Goal: Task Accomplishment & Management: Use online tool/utility

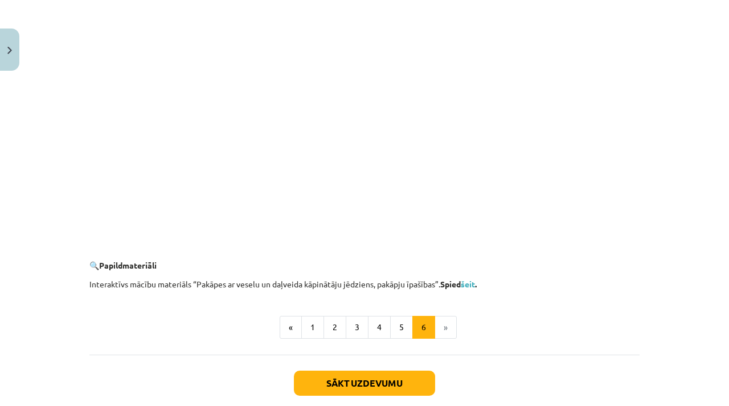
scroll to position [1049, 0]
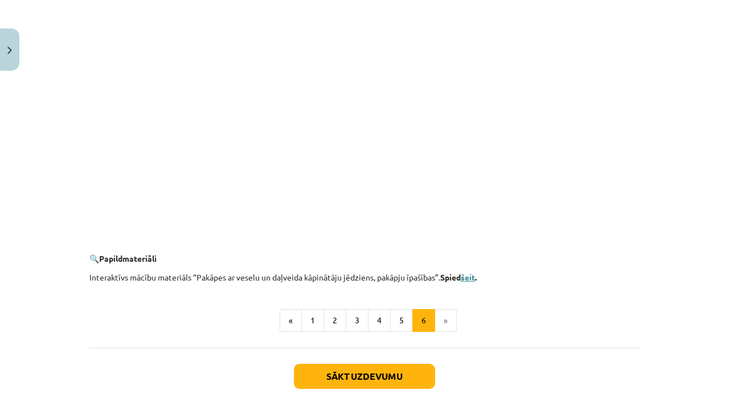
click at [471, 277] on link "šeit" at bounding box center [468, 277] width 14 height 10
click at [472, 278] on link "šeit" at bounding box center [468, 277] width 14 height 10
click at [394, 375] on button "Sākt uzdevumu" at bounding box center [364, 375] width 141 height 25
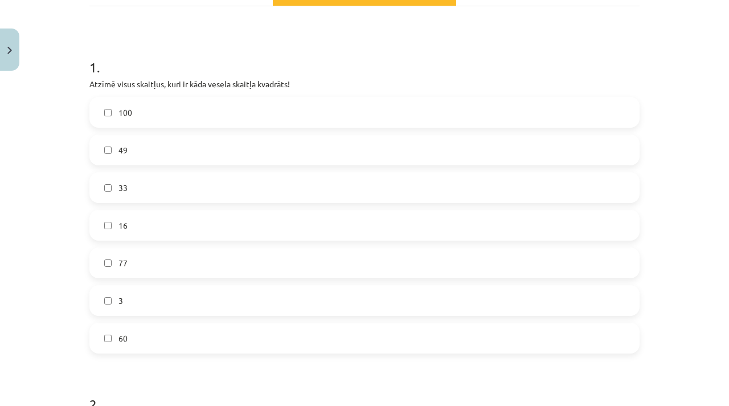
scroll to position [193, 0]
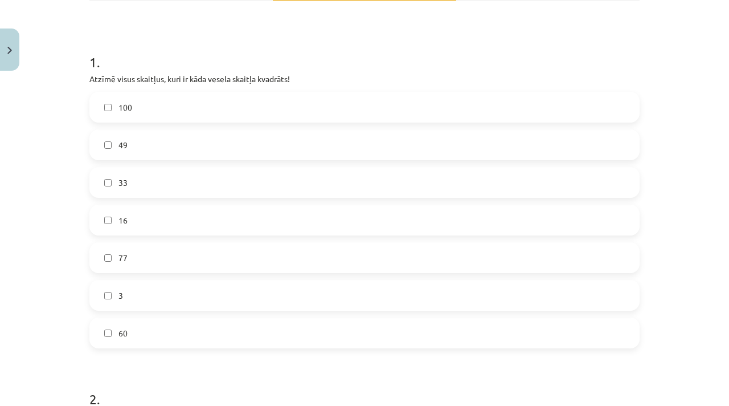
click at [144, 108] on label "100" at bounding box center [365, 107] width 548 height 28
click at [134, 146] on label "49" at bounding box center [365, 144] width 548 height 28
click at [157, 214] on label "16" at bounding box center [365, 220] width 548 height 28
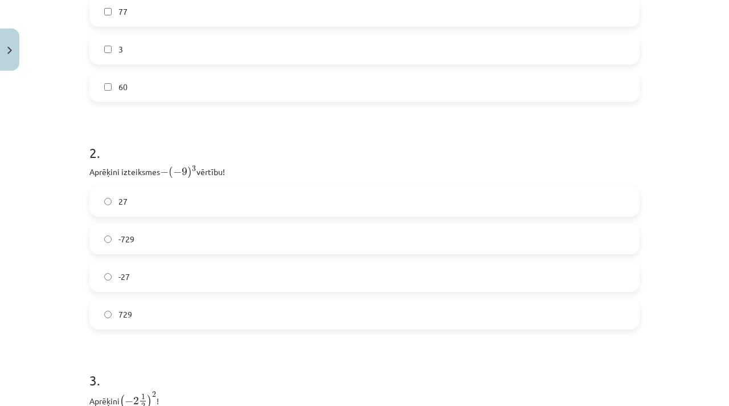
scroll to position [439, 0]
click at [132, 194] on label "27" at bounding box center [365, 200] width 548 height 28
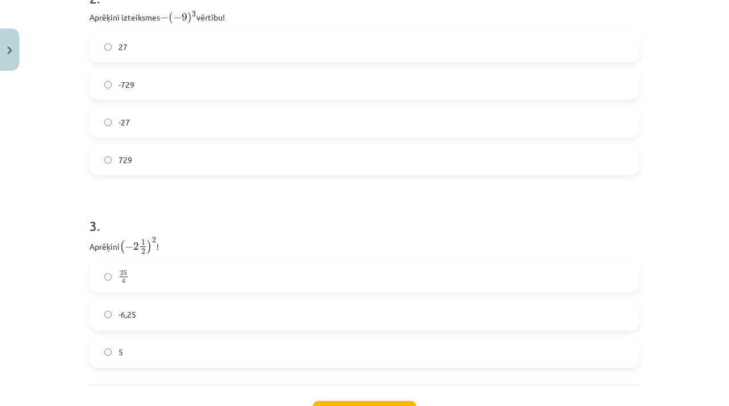
scroll to position [686, 0]
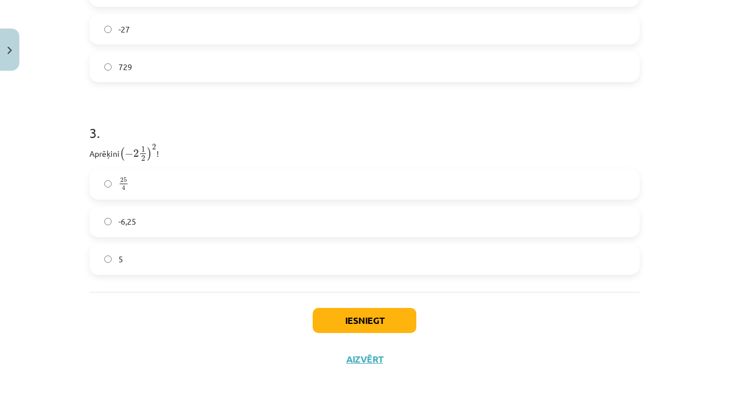
click at [170, 181] on label "25 4 25 4" at bounding box center [365, 184] width 548 height 28
click at [349, 324] on button "Iesniegt" at bounding box center [365, 320] width 104 height 25
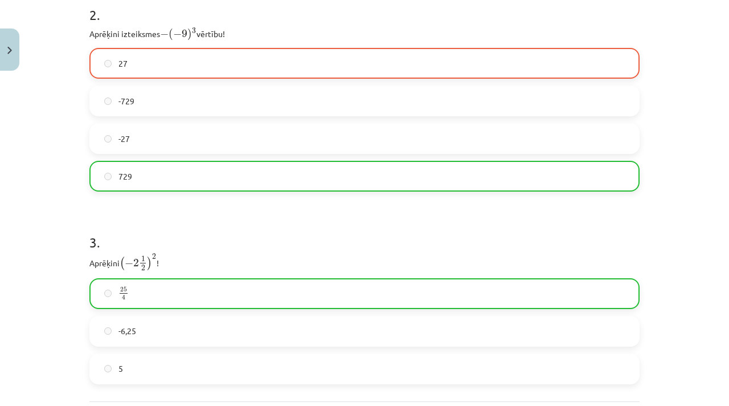
scroll to position [722, 0]
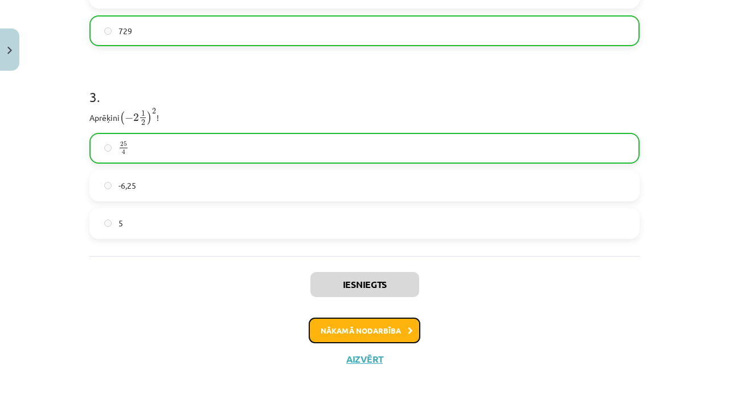
click at [361, 336] on button "Nākamā nodarbība" at bounding box center [365, 330] width 112 height 26
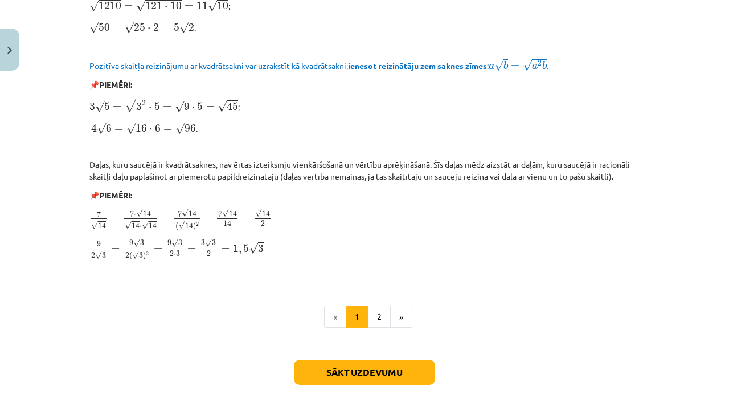
scroll to position [1383, 0]
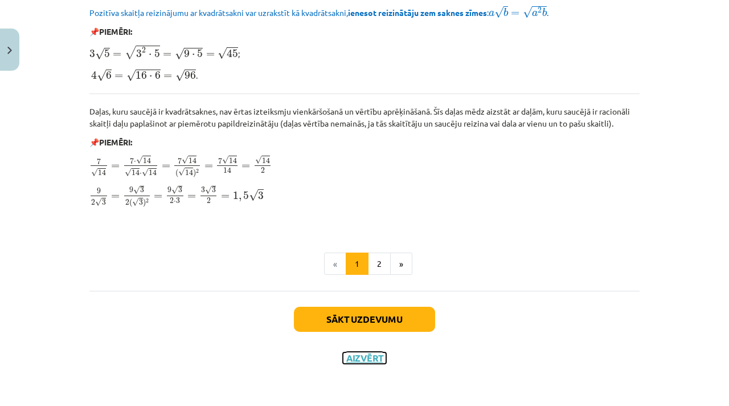
click at [366, 358] on button "Aizvērt" at bounding box center [364, 357] width 43 height 11
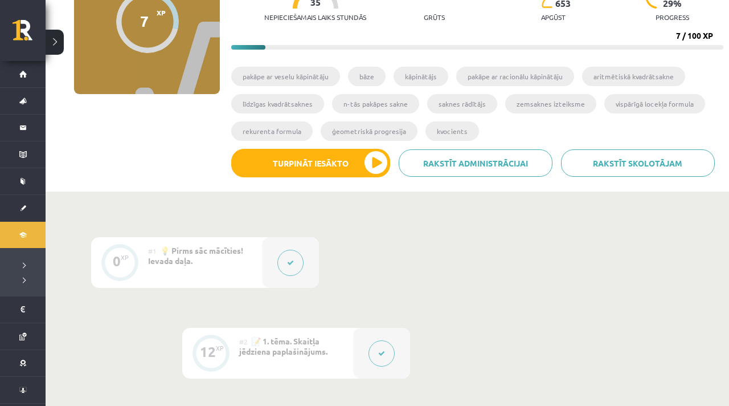
scroll to position [0, 0]
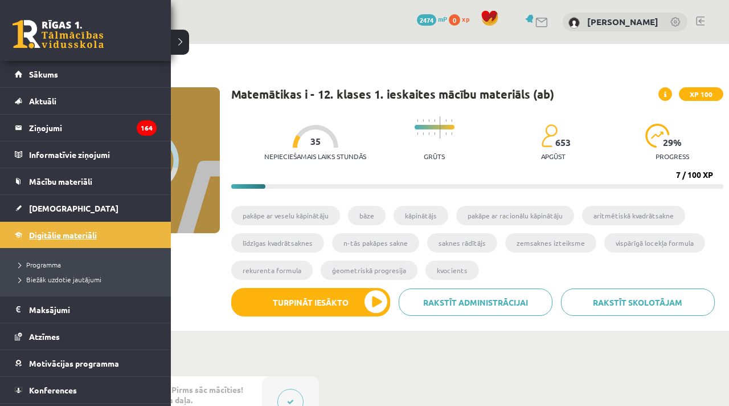
click at [54, 237] on span "Digitālie materiāli" at bounding box center [63, 235] width 68 height 10
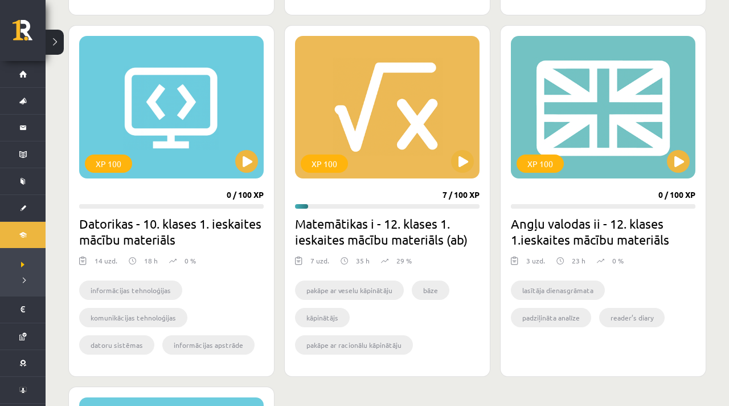
scroll to position [1014, 0]
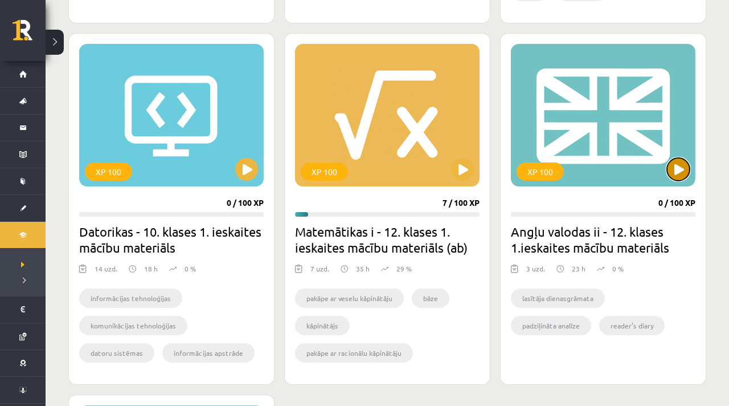
click at [678, 172] on button at bounding box center [678, 169] width 23 height 23
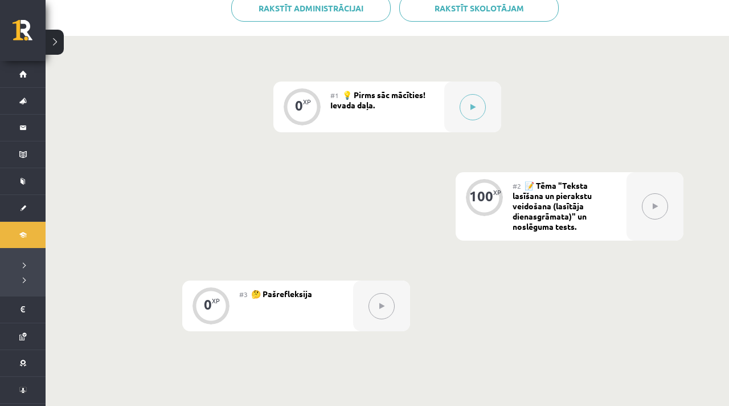
scroll to position [240, 0]
click at [477, 112] on button at bounding box center [473, 106] width 26 height 26
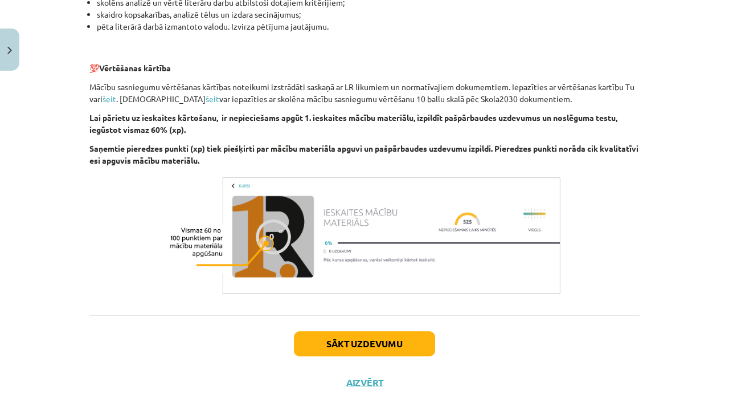
scroll to position [793, 0]
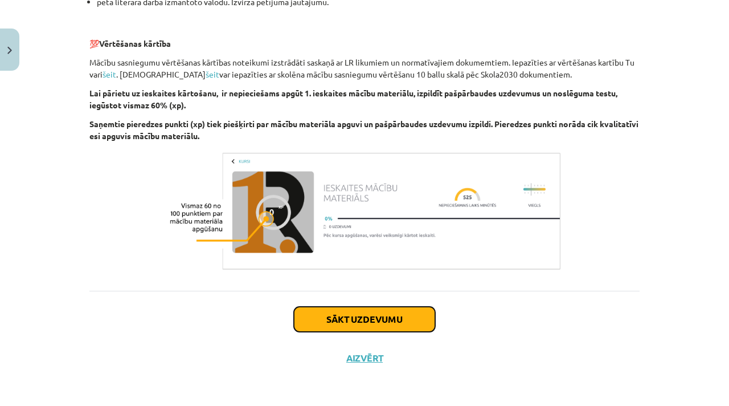
click at [413, 316] on button "Sākt uzdevumu" at bounding box center [364, 318] width 141 height 25
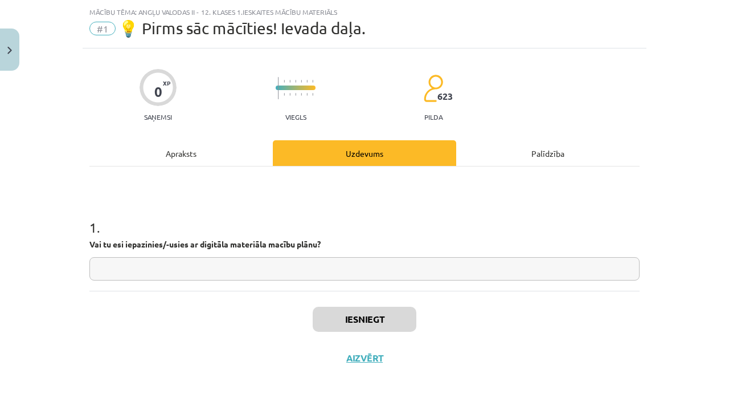
scroll to position [27, 0]
click at [357, 269] on input "text" at bounding box center [364, 268] width 550 height 23
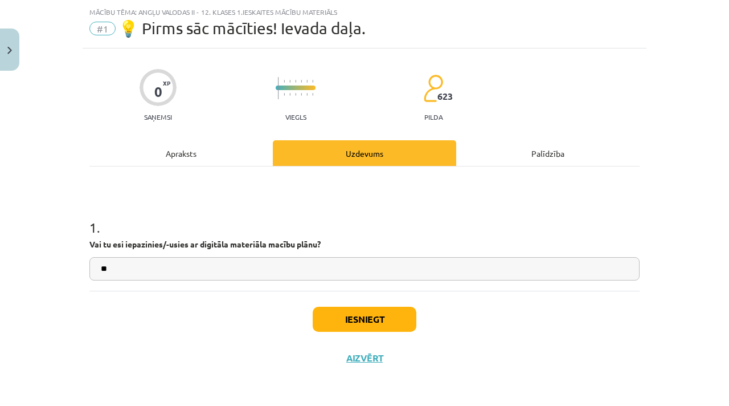
type input "**"
click at [392, 326] on button "Iesniegt" at bounding box center [365, 318] width 104 height 25
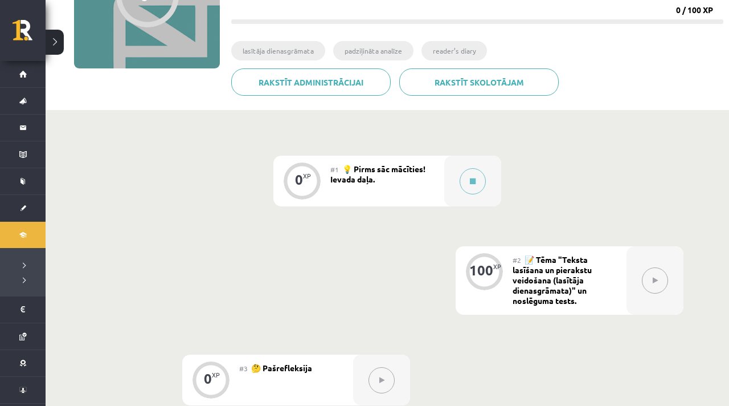
scroll to position [169, 0]
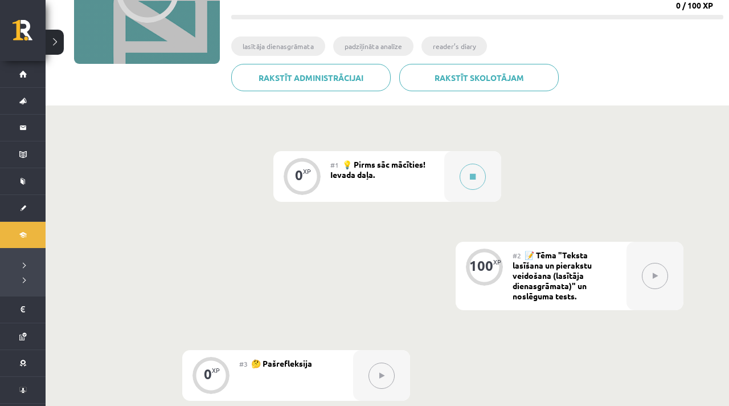
click at [653, 270] on button at bounding box center [655, 276] width 26 height 26
click at [478, 181] on button at bounding box center [473, 176] width 26 height 26
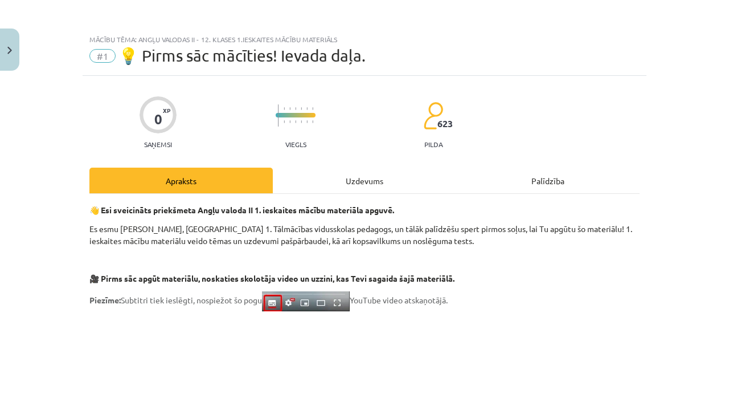
click at [382, 183] on div "Uzdevums" at bounding box center [364, 180] width 183 height 26
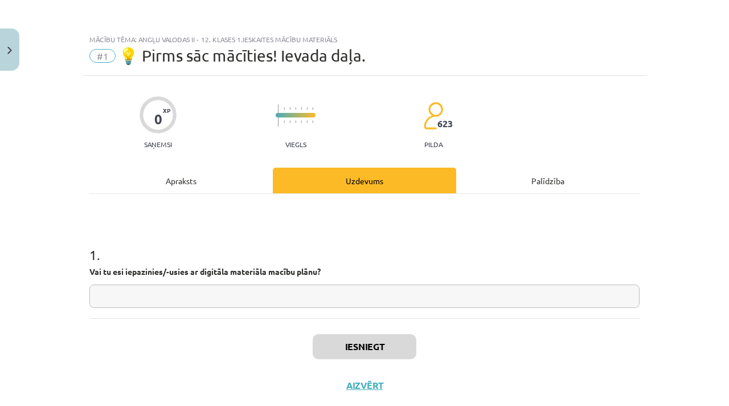
scroll to position [27, 0]
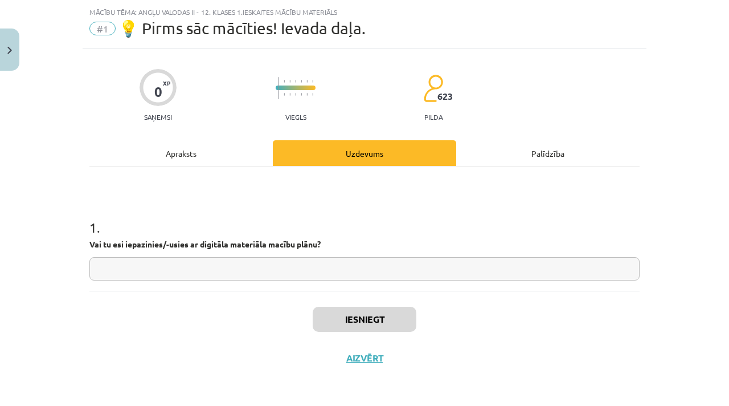
click at [266, 269] on input "text" at bounding box center [364, 268] width 550 height 23
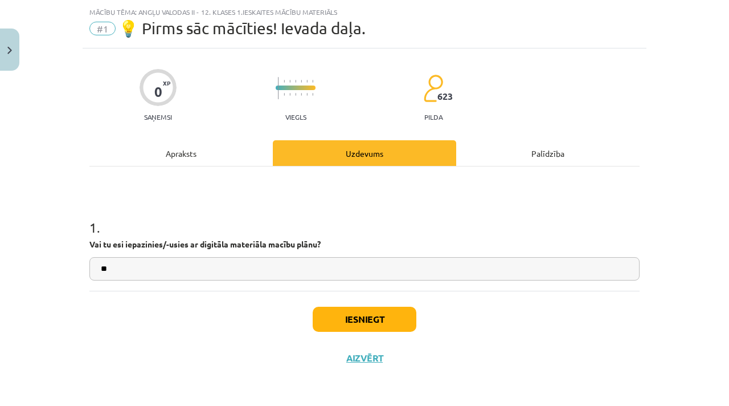
type input "**"
click at [337, 324] on button "Iesniegt" at bounding box center [365, 318] width 104 height 25
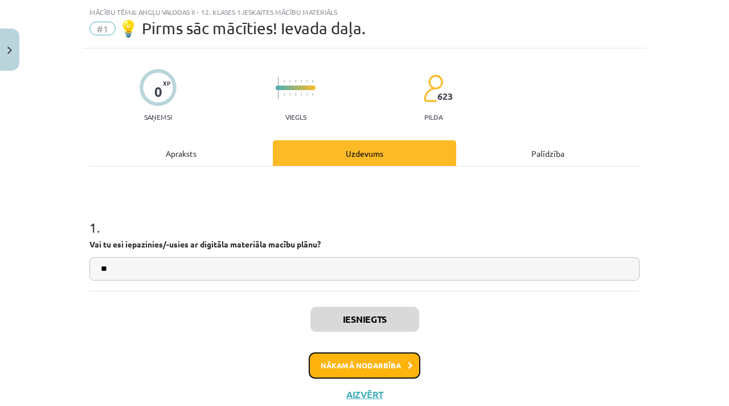
click at [341, 361] on button "Nākamā nodarbība" at bounding box center [365, 365] width 112 height 26
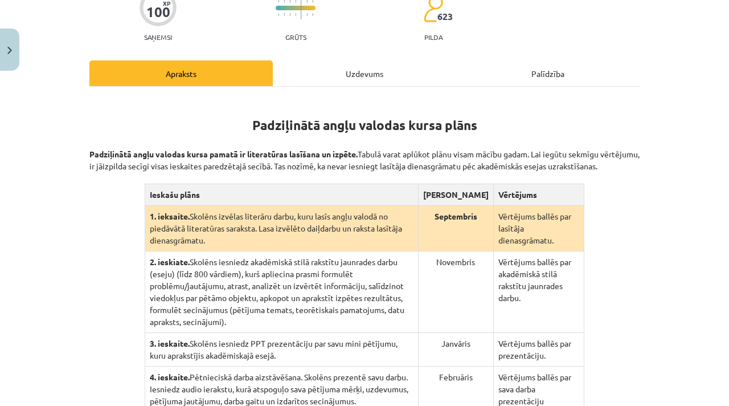
scroll to position [145, 0]
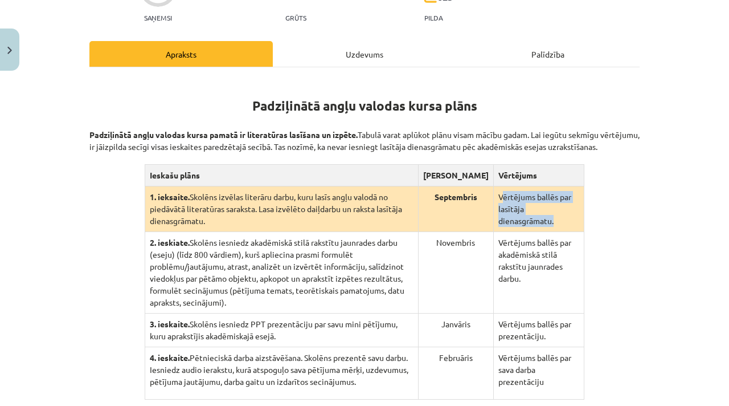
drag, startPoint x: 501, startPoint y: 204, endPoint x: 523, endPoint y: 227, distance: 31.8
click at [523, 227] on td "Vērtējums ballēs par lasītāja dienasgrāmatu." at bounding box center [538, 209] width 91 height 46
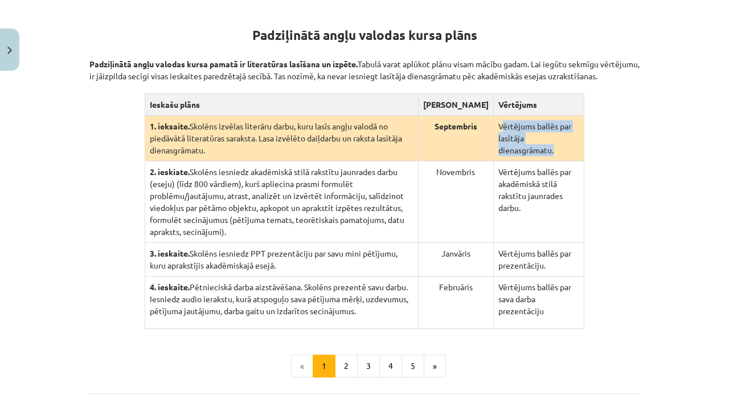
scroll to position [215, 0]
click at [344, 356] on button "2" at bounding box center [346, 365] width 23 height 23
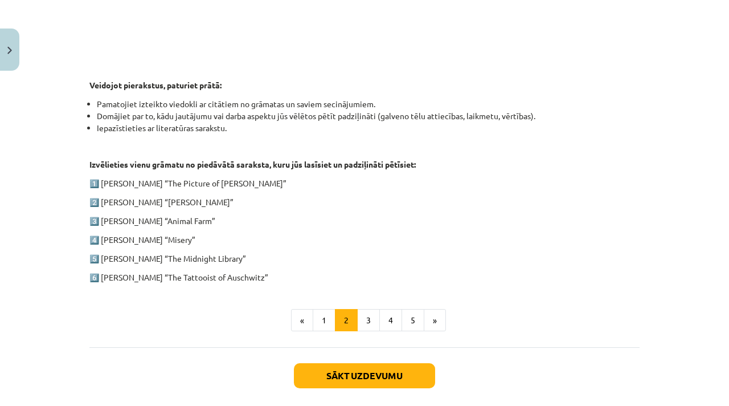
scroll to position [550, 0]
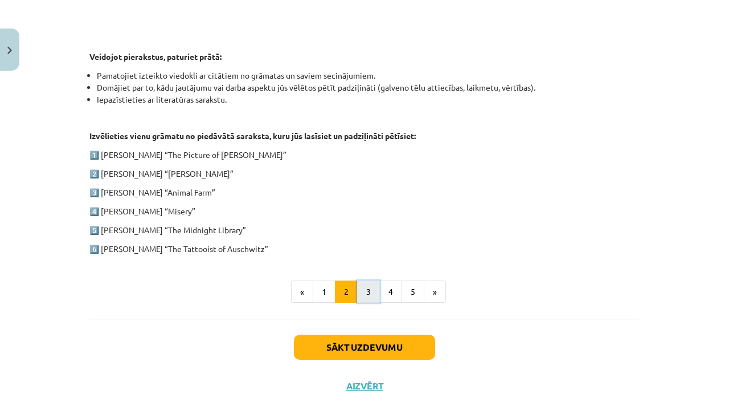
click at [366, 296] on button "3" at bounding box center [368, 291] width 23 height 23
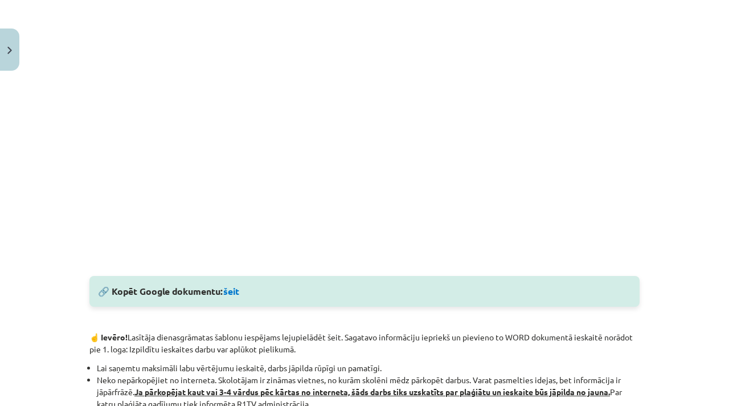
scroll to position [358, 0]
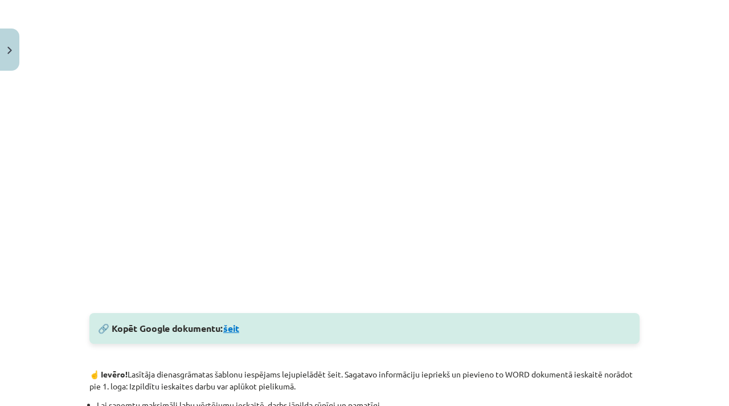
click at [229, 331] on link "šeit" at bounding box center [231, 328] width 16 height 12
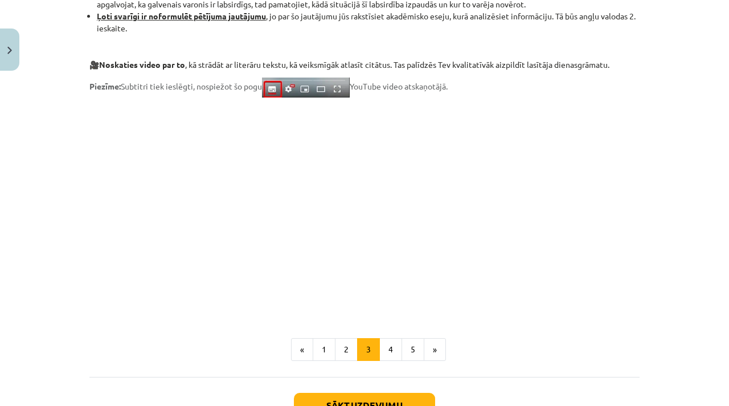
scroll to position [879, 0]
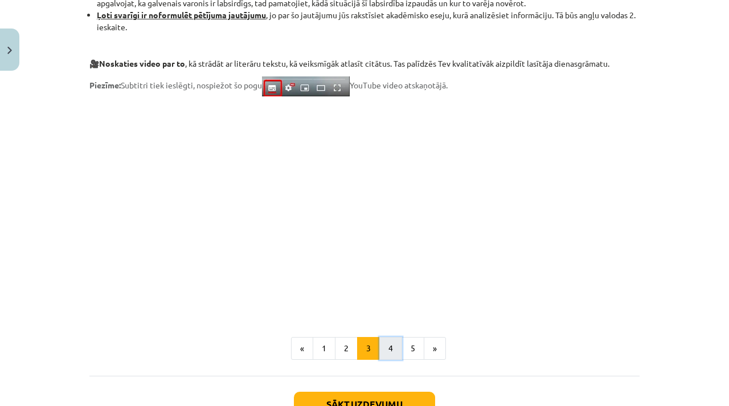
click at [389, 349] on button "4" at bounding box center [390, 348] width 23 height 23
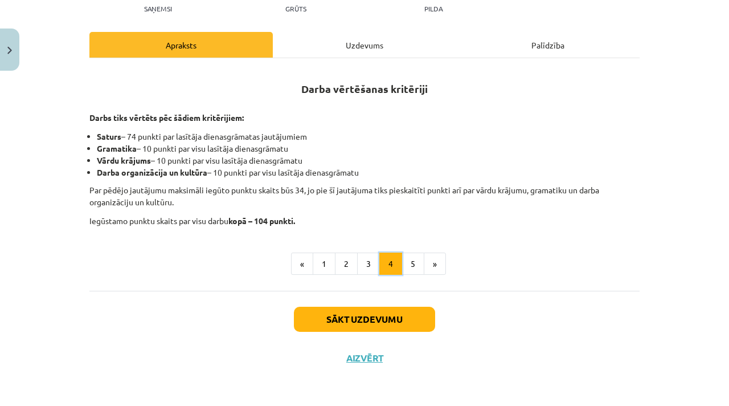
scroll to position [154, 0]
click at [415, 262] on button "5" at bounding box center [413, 263] width 23 height 23
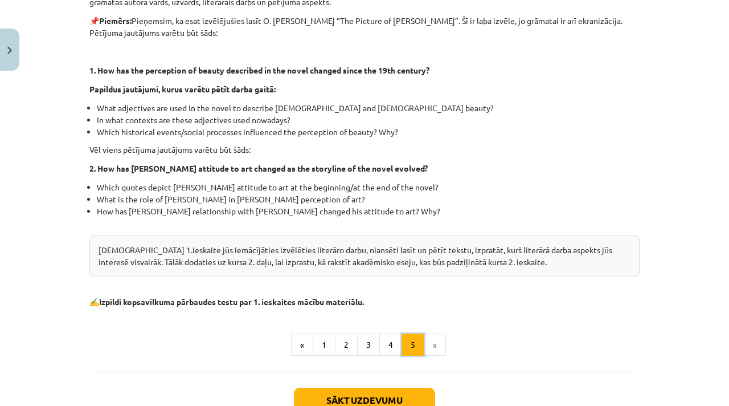
scroll to position [362, 0]
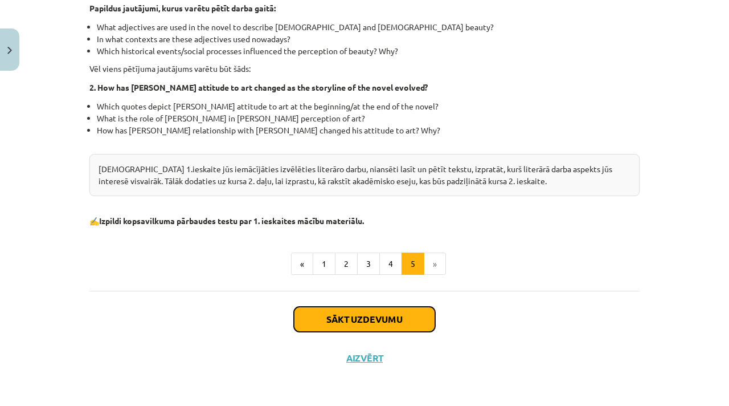
click at [378, 320] on button "Sākt uzdevumu" at bounding box center [364, 318] width 141 height 25
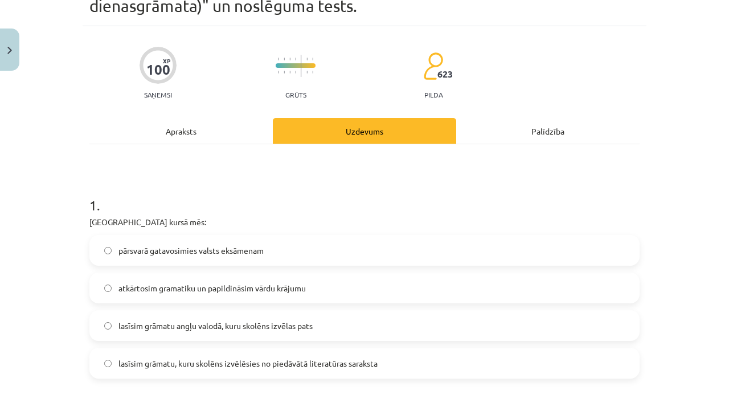
scroll to position [76, 0]
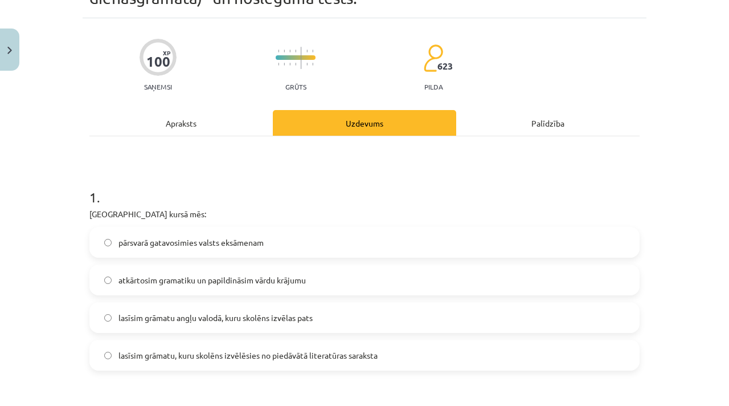
click at [347, 314] on label "lasīsim grāmatu angļu valodā, kuru skolēns izvēlas pats" at bounding box center [365, 317] width 548 height 28
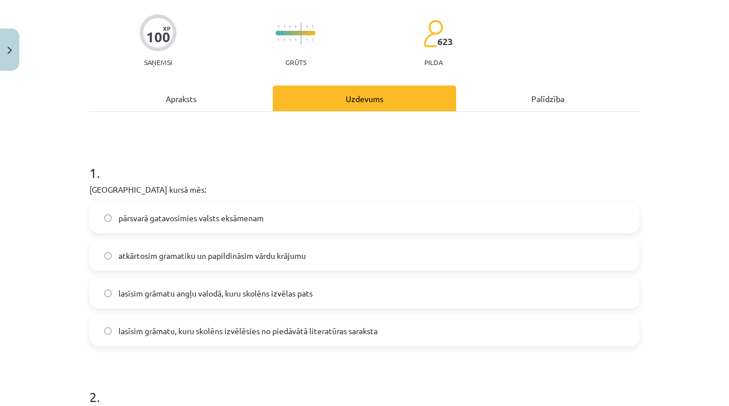
click at [339, 330] on span "lasīsim grāmatu, kuru skolēns izvēlēsies no piedāvātā literatūras saraksta" at bounding box center [247, 331] width 259 height 12
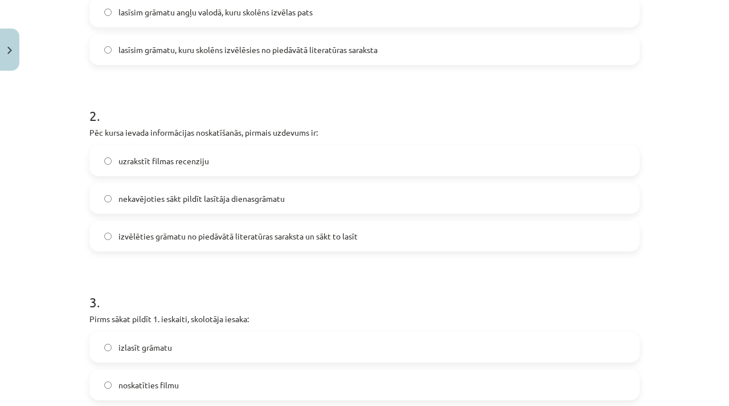
scroll to position [382, 0]
click at [372, 238] on label "izvēlēties grāmatu no piedāvātā literatūras saraksta un sākt to lasīt" at bounding box center [365, 235] width 548 height 28
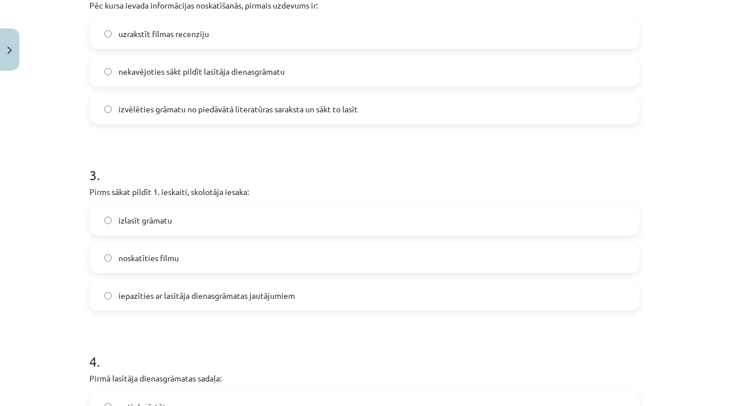
scroll to position [510, 0]
click at [311, 295] on label "iepazīties ar lasītāja dienasgrāmatas jautājumiem" at bounding box center [365, 293] width 548 height 28
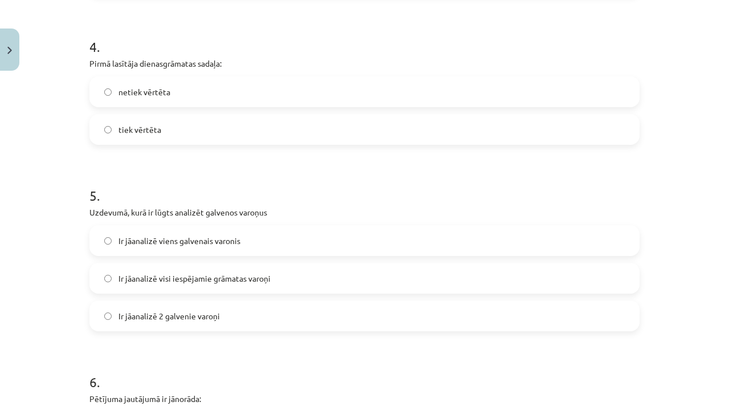
scroll to position [823, 0]
click at [354, 130] on label "tiek vērtēta" at bounding box center [365, 128] width 548 height 28
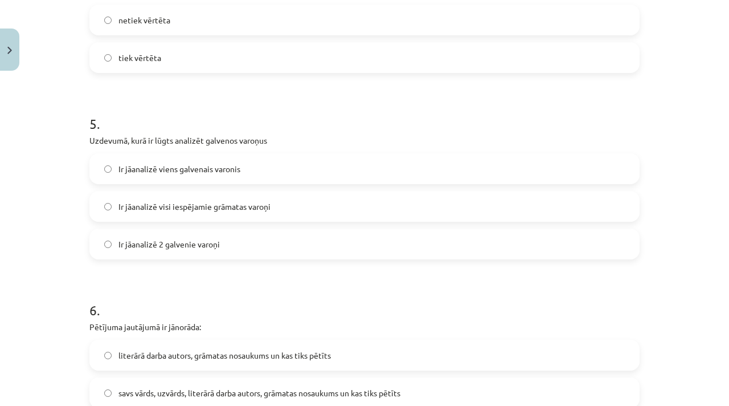
scroll to position [895, 0]
click at [136, 250] on label "Ir jāanalizē 2 galvenie varoņi" at bounding box center [365, 242] width 548 height 28
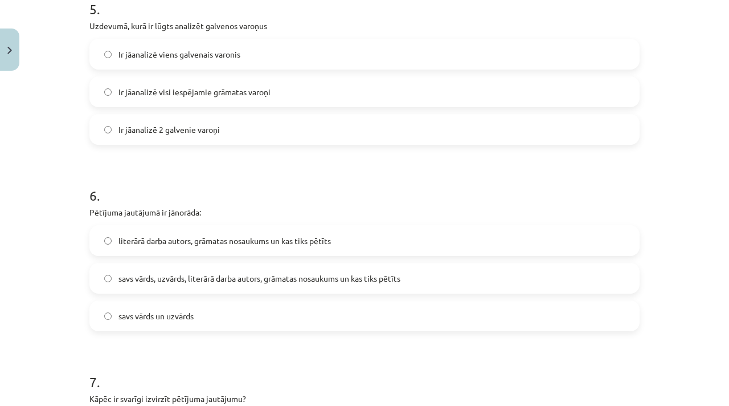
scroll to position [1010, 0]
click at [218, 234] on span "literārā darba autors, grāmatas nosaukums un kas tiks pētīts" at bounding box center [224, 240] width 212 height 12
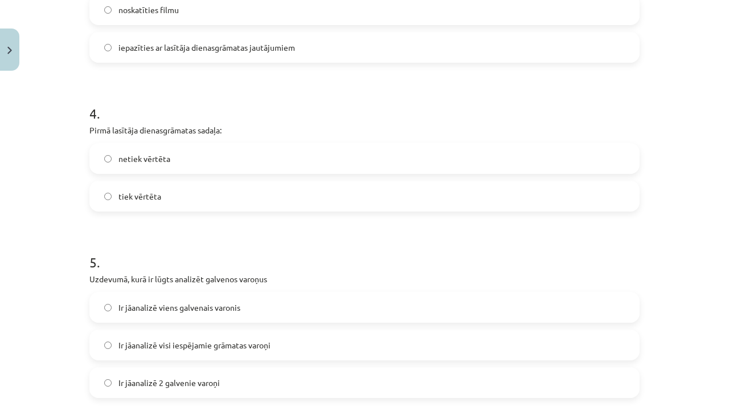
scroll to position [719, 0]
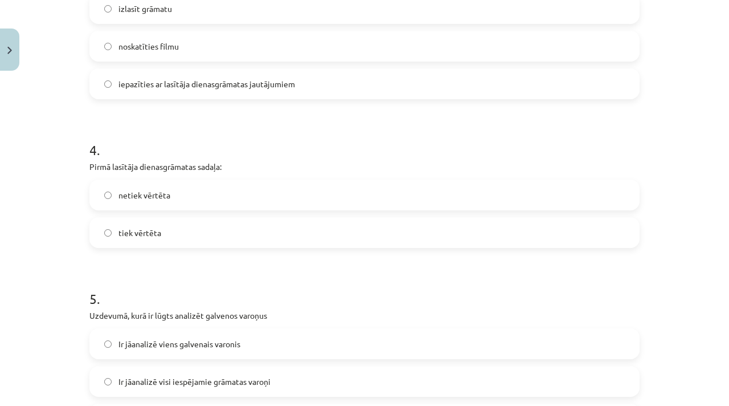
click at [155, 210] on div "netiek vērtēta" at bounding box center [364, 194] width 550 height 31
click at [155, 194] on span "netiek vērtēta" at bounding box center [144, 195] width 52 height 12
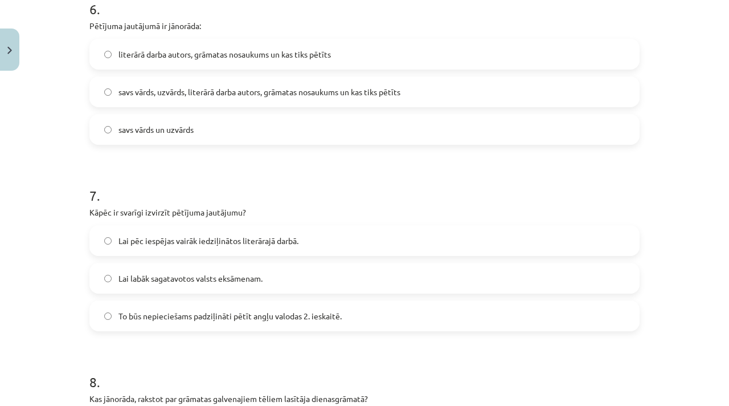
scroll to position [1196, 0]
click at [277, 235] on span "Lai pēc iespējas vairāk iedziļinātos literārajā darbā." at bounding box center [208, 240] width 180 height 12
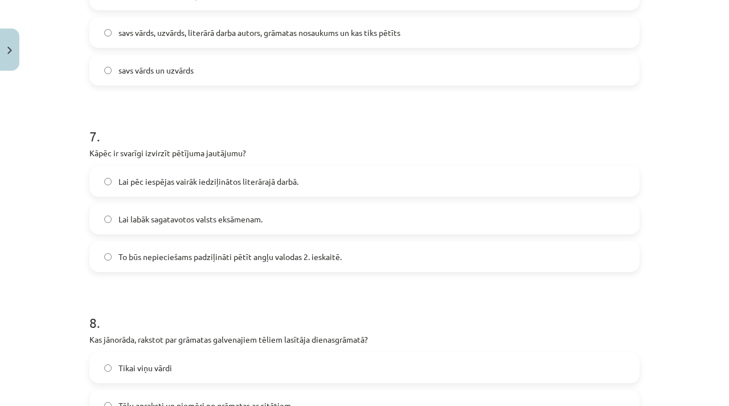
scroll to position [1255, 0]
click at [311, 261] on label "To būs nepieciešams padziļināti pētīt angļu valodas 2. ieskaitē." at bounding box center [365, 255] width 548 height 28
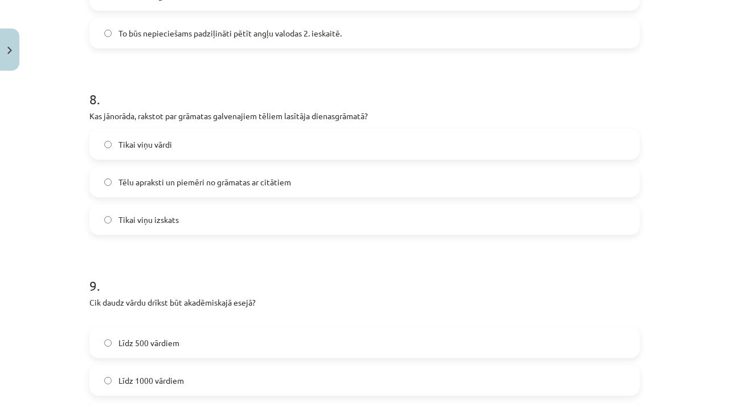
scroll to position [1483, 0]
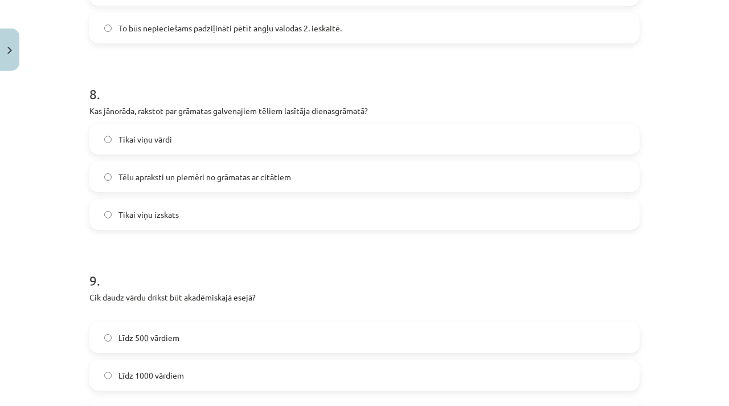
click at [341, 174] on label "Tēlu apraksti un piemēri no grāmatas ar citātiem" at bounding box center [365, 176] width 548 height 28
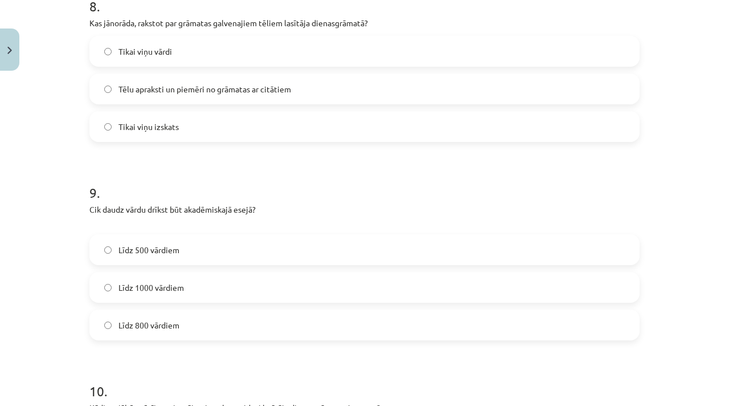
scroll to position [1572, 0]
click at [205, 315] on label "Līdz 800 vārdiem" at bounding box center [365, 323] width 548 height 28
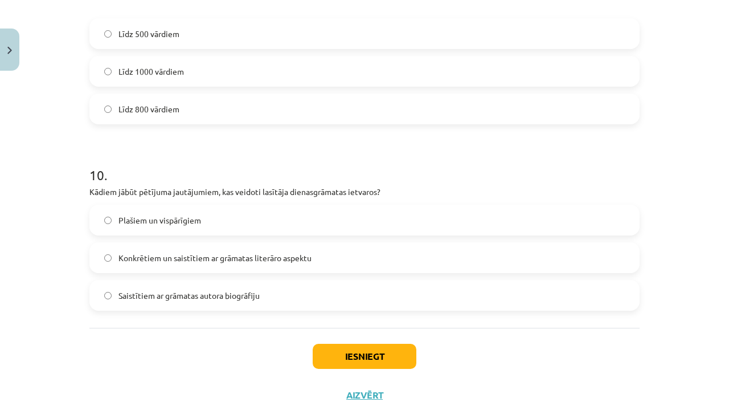
scroll to position [1788, 0]
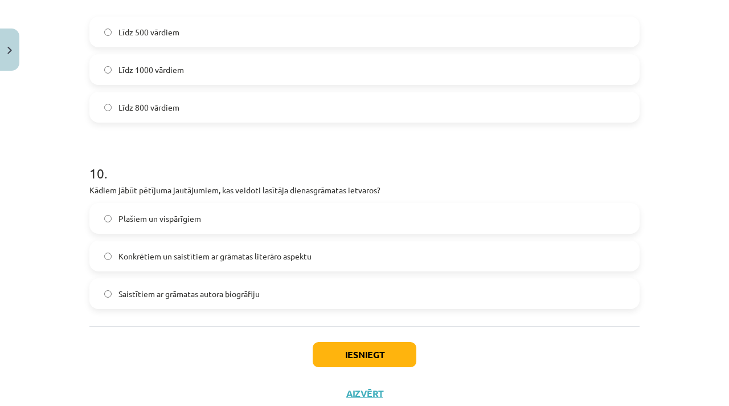
click at [280, 223] on label "Plašiem un vispārīgiem" at bounding box center [365, 218] width 548 height 28
click at [296, 263] on label "Konkrētiem un saistītiem ar grāmatas literāro aspektu" at bounding box center [365, 256] width 548 height 28
click at [348, 351] on button "Iesniegt" at bounding box center [365, 354] width 104 height 25
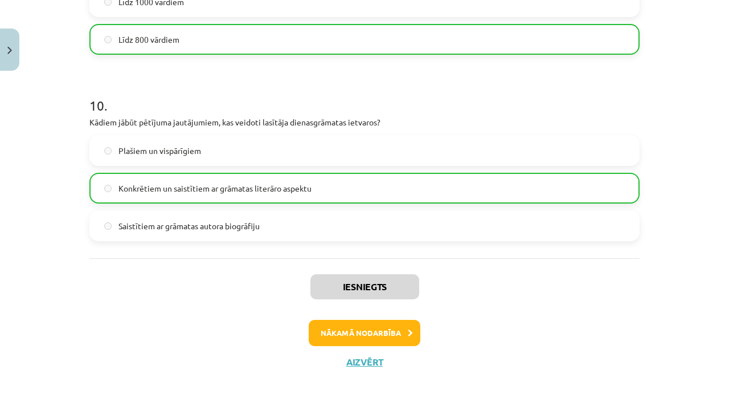
scroll to position [1859, 0]
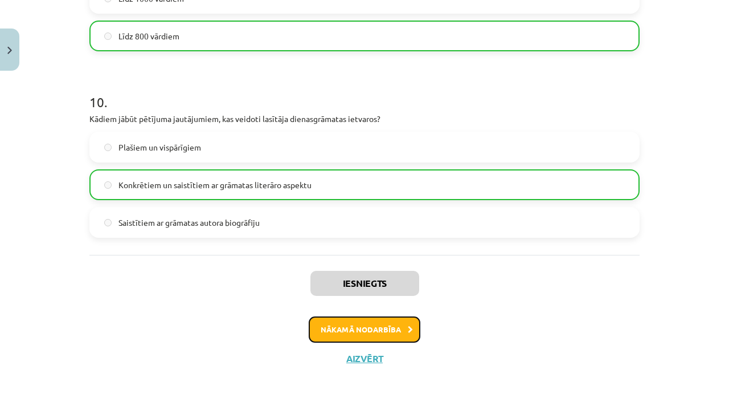
click at [377, 330] on button "Nākamā nodarbība" at bounding box center [365, 329] width 112 height 26
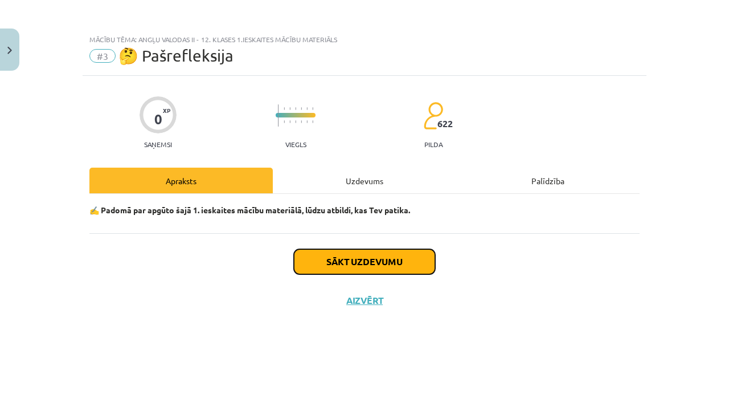
click at [363, 263] on button "Sākt uzdevumu" at bounding box center [364, 261] width 141 height 25
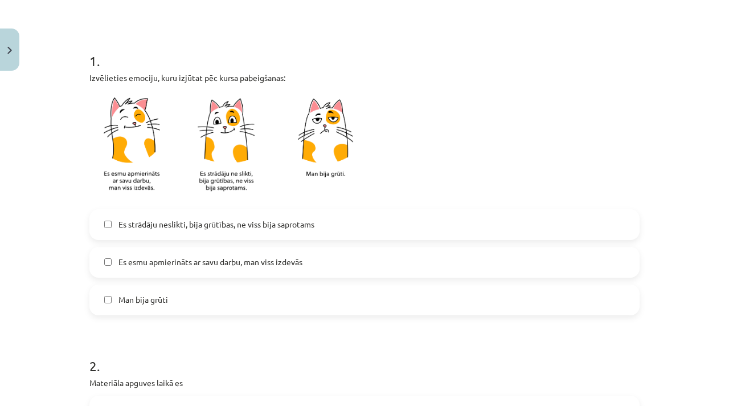
scroll to position [192, 0]
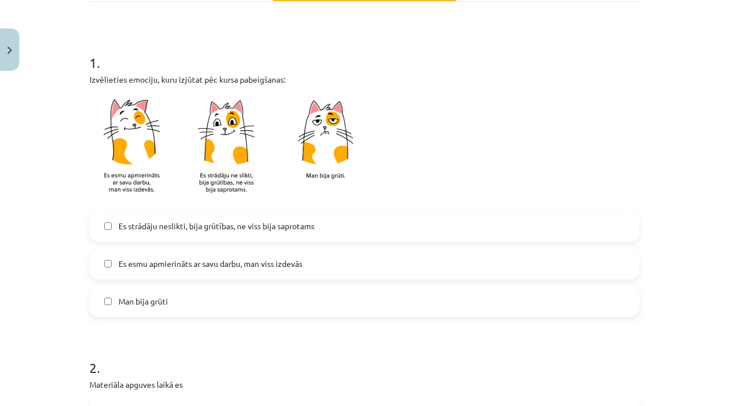
click at [251, 260] on span "Es esmu apmierināts ar savu darbu, man viss izdevās" at bounding box center [210, 263] width 184 height 12
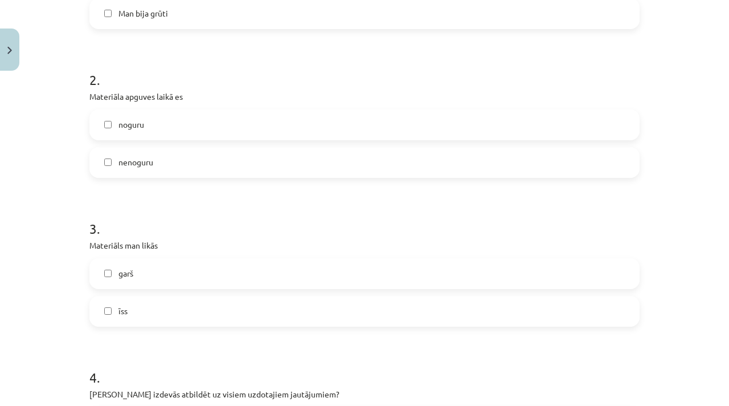
scroll to position [480, 0]
click at [247, 169] on label "nenoguru" at bounding box center [365, 162] width 548 height 28
click at [202, 306] on label "īss" at bounding box center [365, 310] width 548 height 28
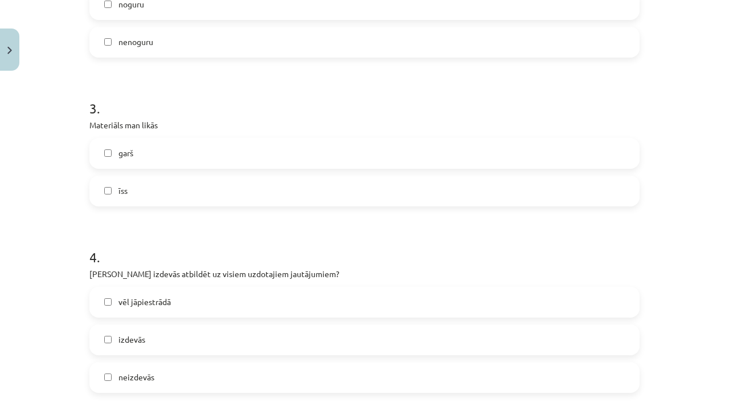
click at [208, 145] on label "garš" at bounding box center [365, 153] width 548 height 28
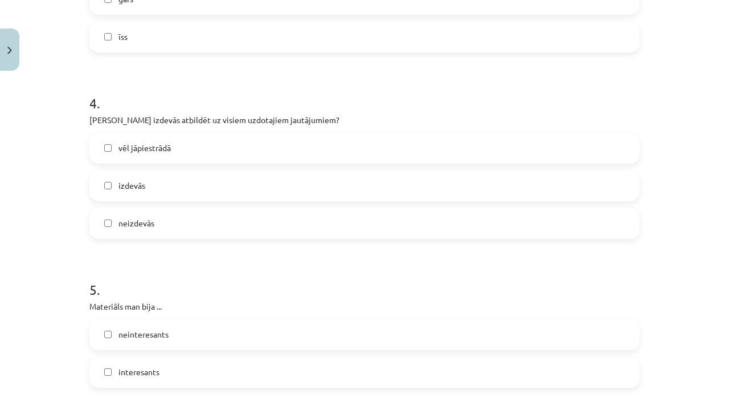
scroll to position [754, 0]
click at [192, 186] on label "izdevās" at bounding box center [365, 185] width 548 height 28
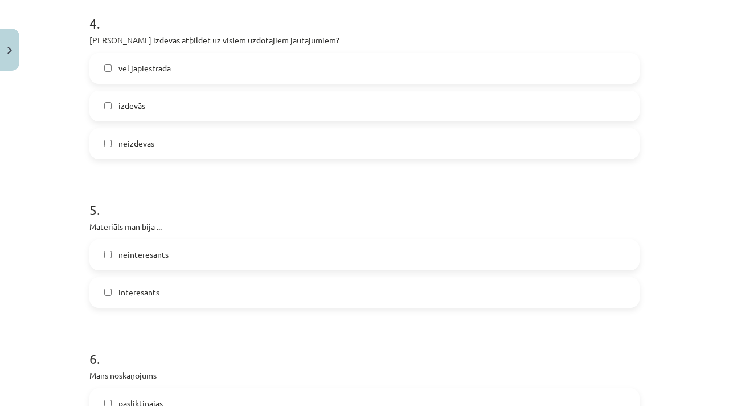
click at [183, 294] on label "interesants" at bounding box center [365, 292] width 548 height 28
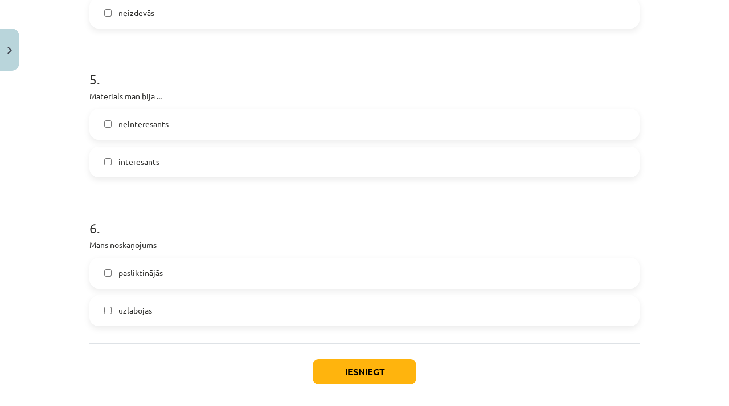
scroll to position [976, 0]
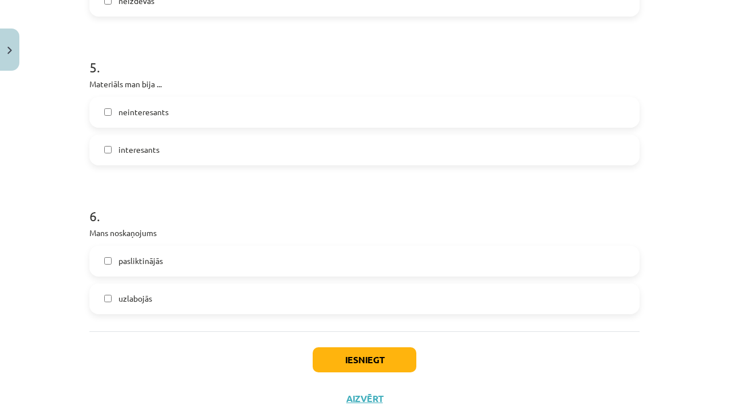
click at [181, 289] on label "uzlabojās" at bounding box center [365, 298] width 548 height 28
click at [343, 349] on button "Iesniegt" at bounding box center [365, 359] width 104 height 25
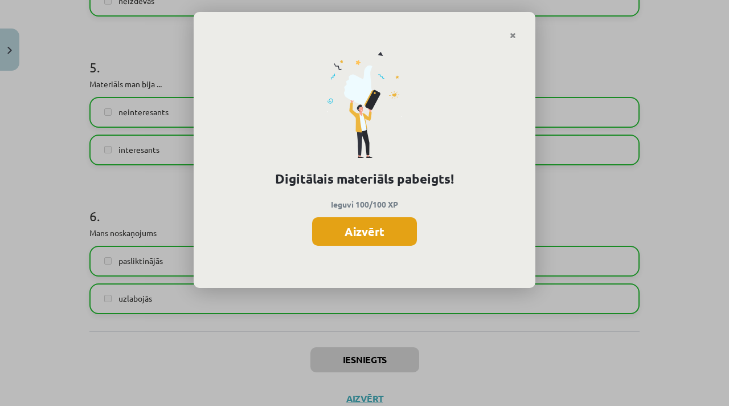
click at [369, 235] on button "Aizvērt" at bounding box center [364, 231] width 105 height 28
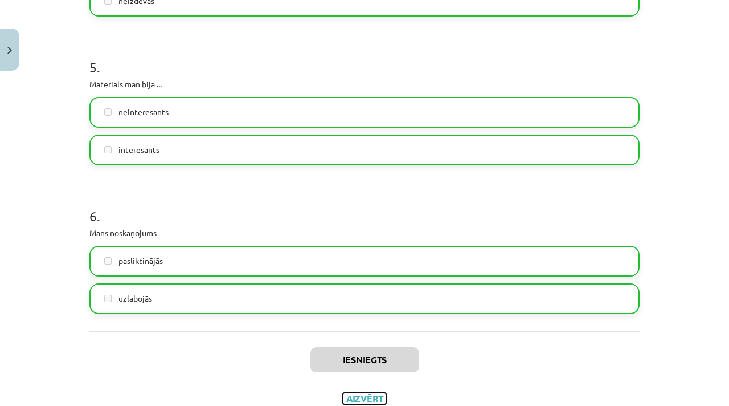
click at [361, 395] on button "Aizvērt" at bounding box center [364, 397] width 43 height 11
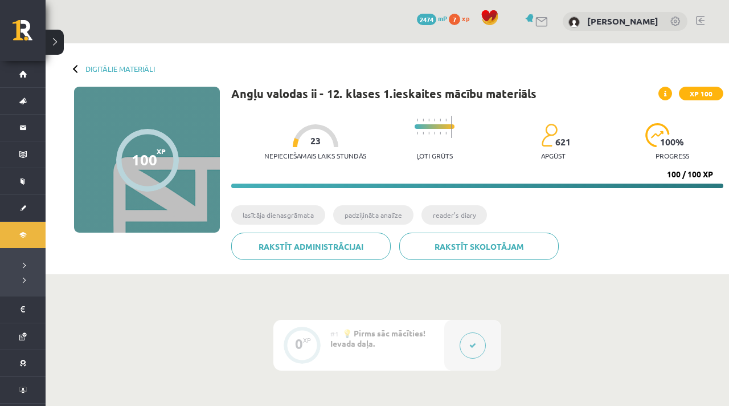
scroll to position [0, 0]
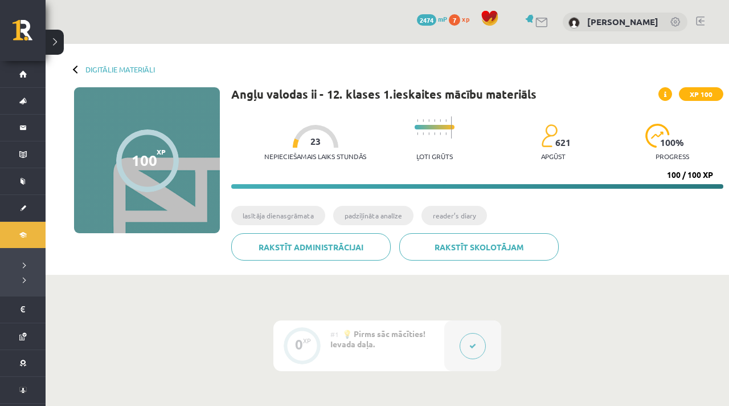
click at [51, 42] on button at bounding box center [55, 42] width 18 height 25
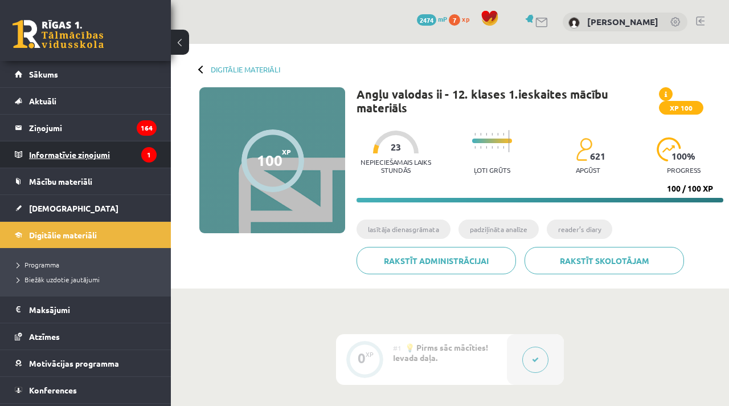
click at [43, 161] on legend "Informatīvie ziņojumi 1" at bounding box center [93, 154] width 128 height 26
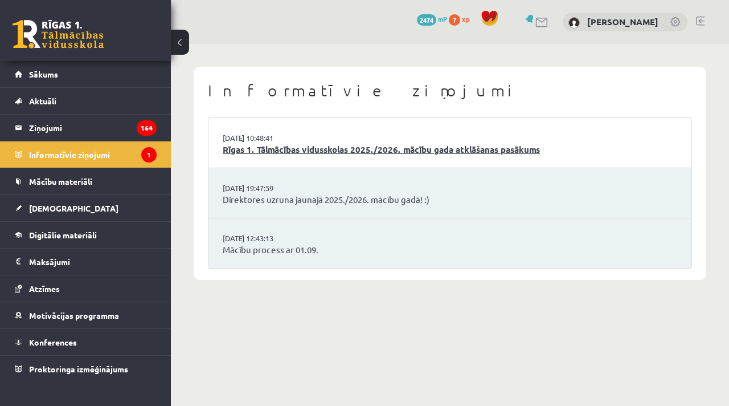
click at [320, 148] on link "Rīgas 1. Tālmācības vidusskolas 2025./2026. mācību gada atklāšanas pasākums" at bounding box center [450, 149] width 455 height 13
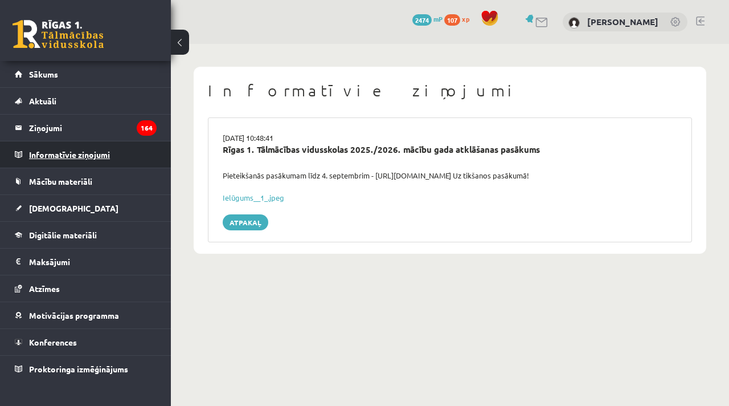
click at [83, 156] on legend "Informatīvie ziņojumi 0" at bounding box center [93, 154] width 128 height 26
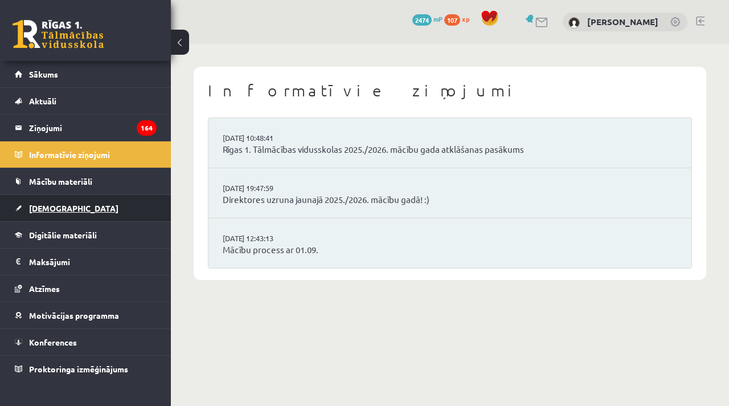
click at [62, 205] on span "[DEMOGRAPHIC_DATA]" at bounding box center [73, 208] width 89 height 10
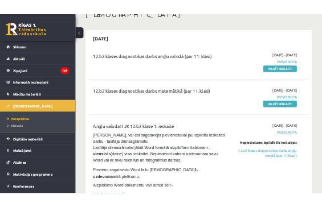
scroll to position [75, 0]
